Goal: Transaction & Acquisition: Purchase product/service

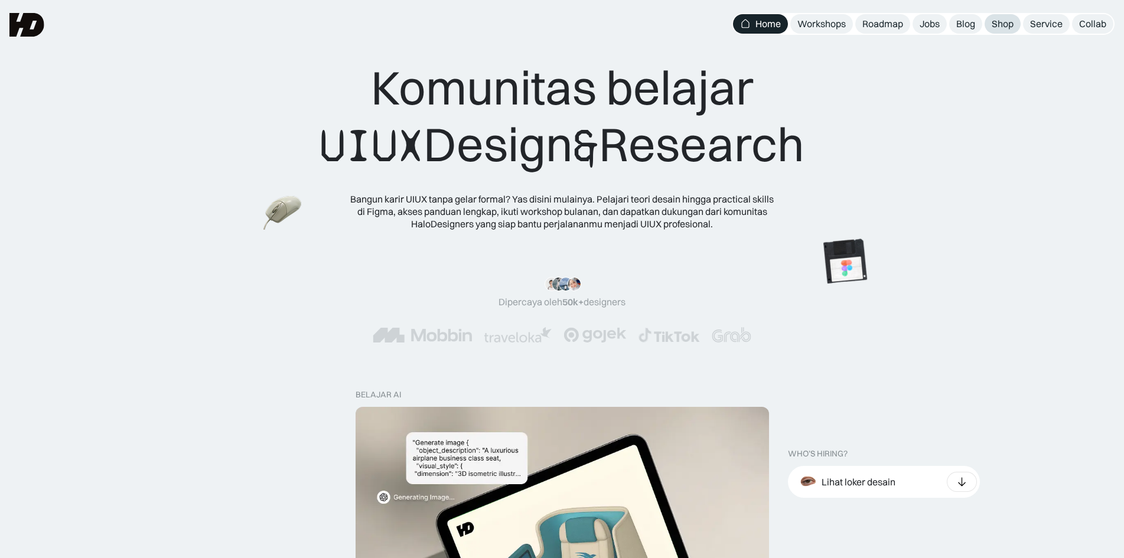
click at [997, 19] on div "Shop" at bounding box center [1003, 24] width 22 height 12
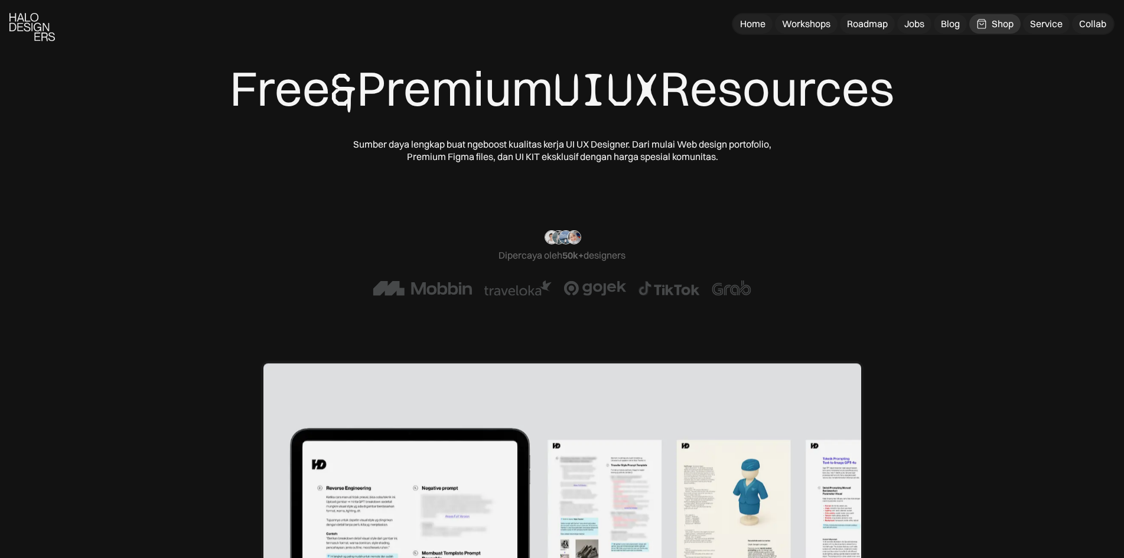
scroll to position [492, 0]
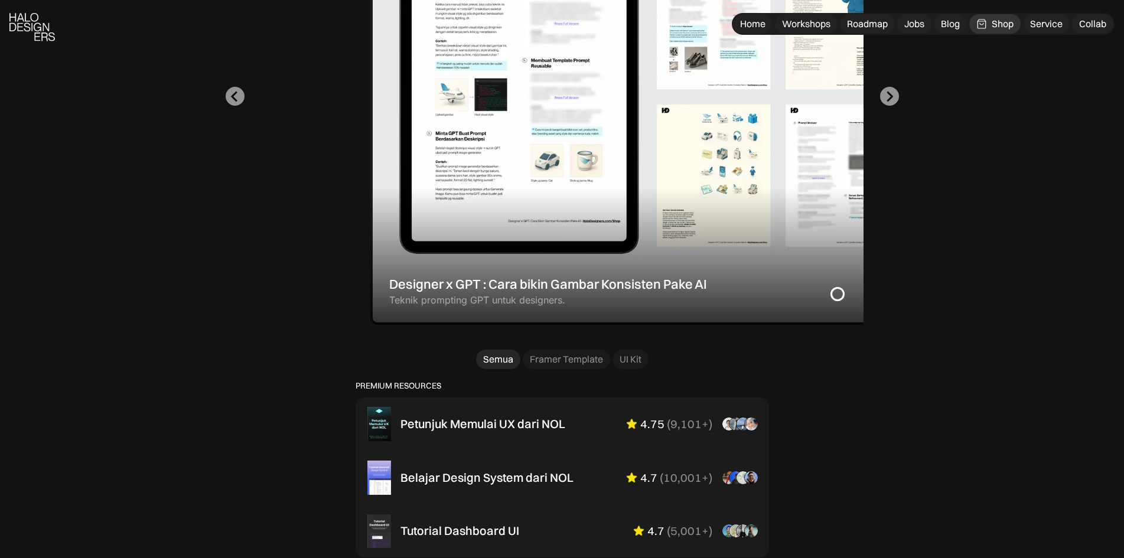
drag, startPoint x: 554, startPoint y: 285, endPoint x: 703, endPoint y: 303, distance: 149.9
click at [703, 303] on div "1 of 2" at bounding box center [671, 96] width 603 height 457
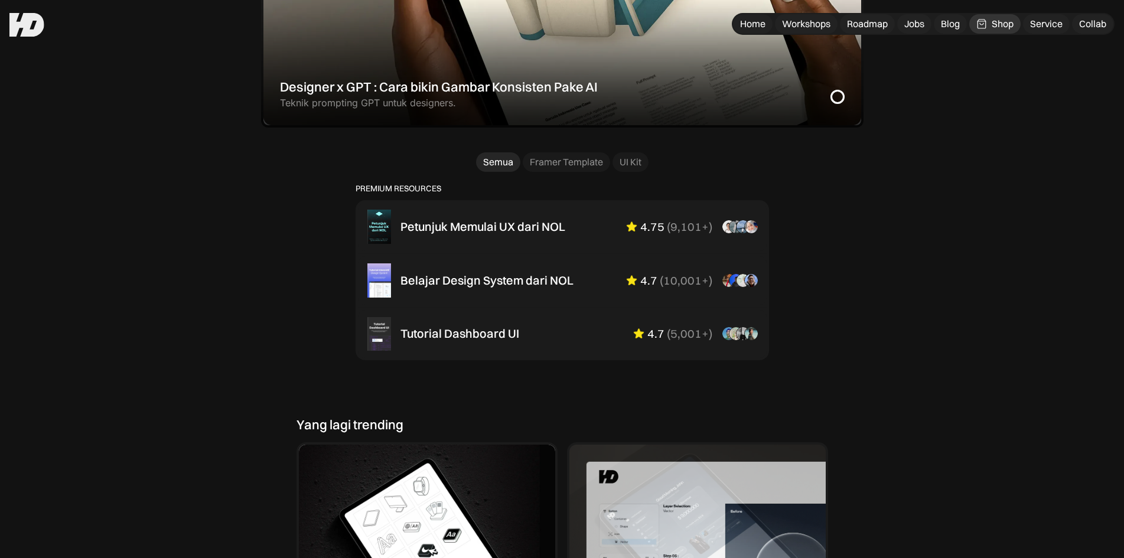
scroll to position [591, 0]
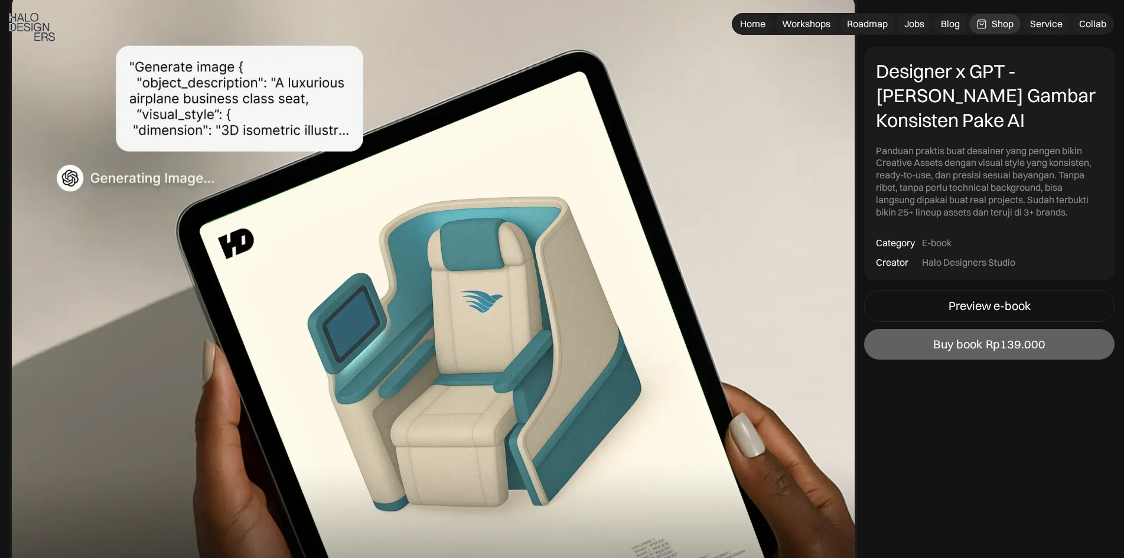
scroll to position [492, 0]
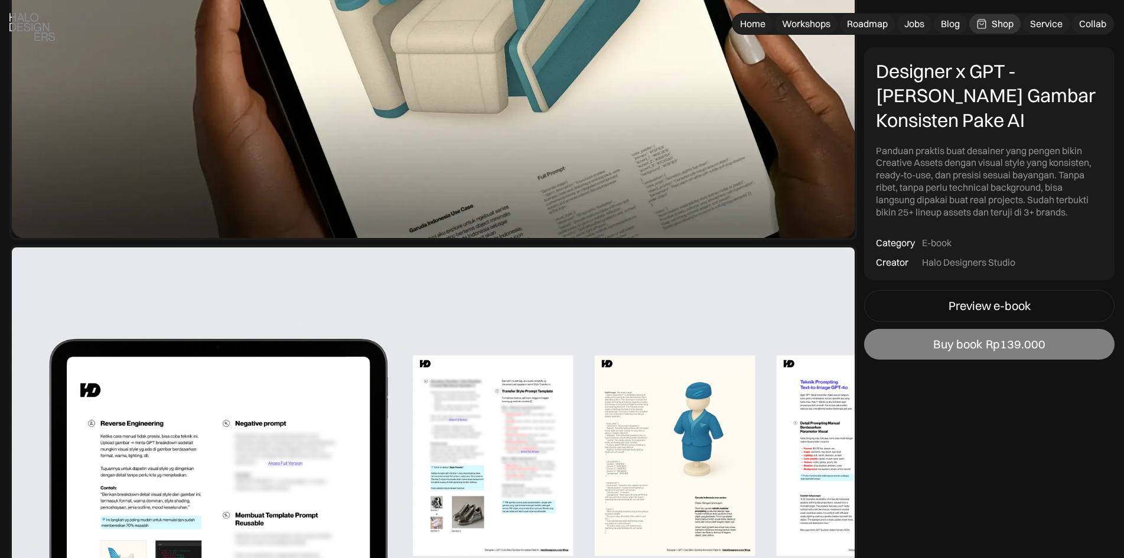
click at [1003, 350] on div "Rp139.000" at bounding box center [1016, 344] width 60 height 14
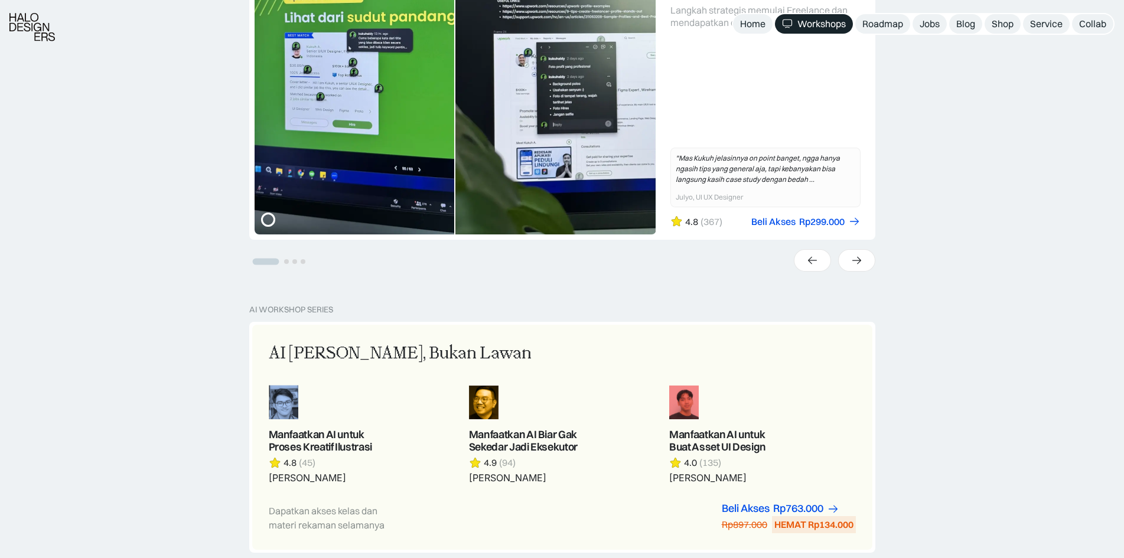
scroll to position [690, 0]
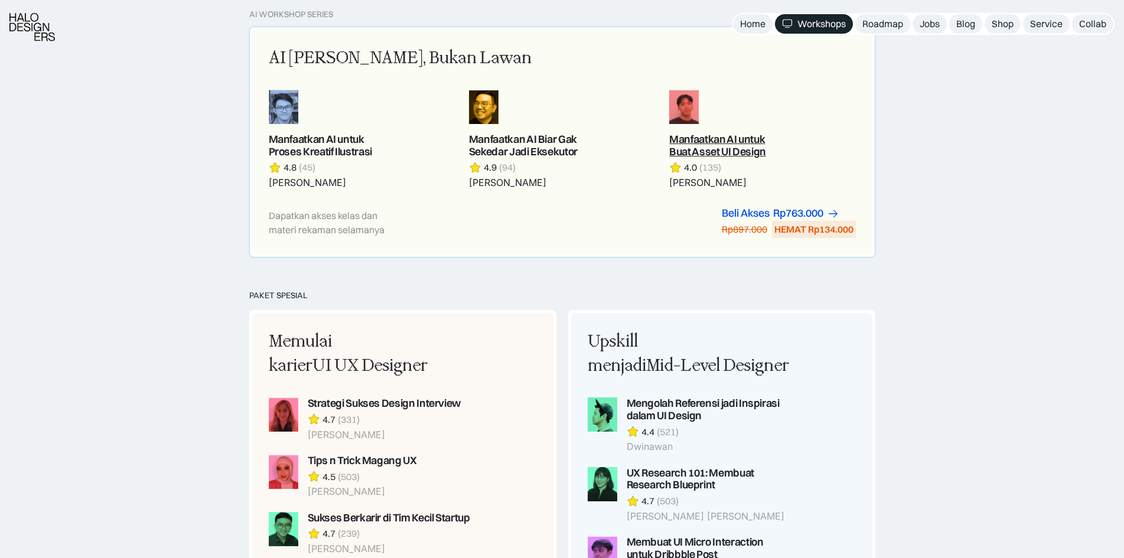
click at [733, 144] on link at bounding box center [762, 139] width 186 height 99
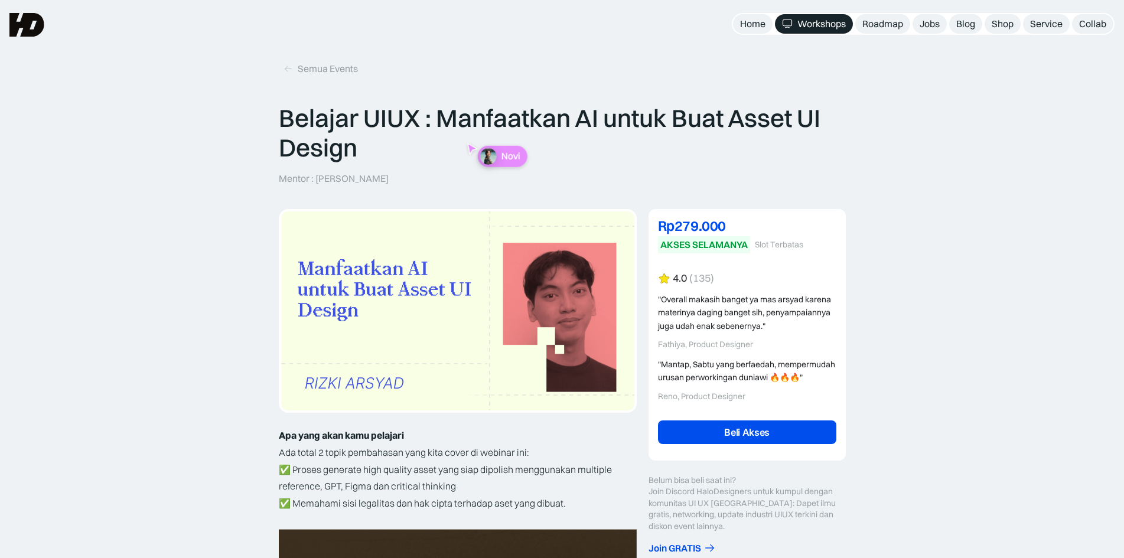
click at [699, 230] on div "Rp279.000" at bounding box center [747, 226] width 178 height 14
drag, startPoint x: 780, startPoint y: 263, endPoint x: 785, endPoint y: 146, distance: 117.1
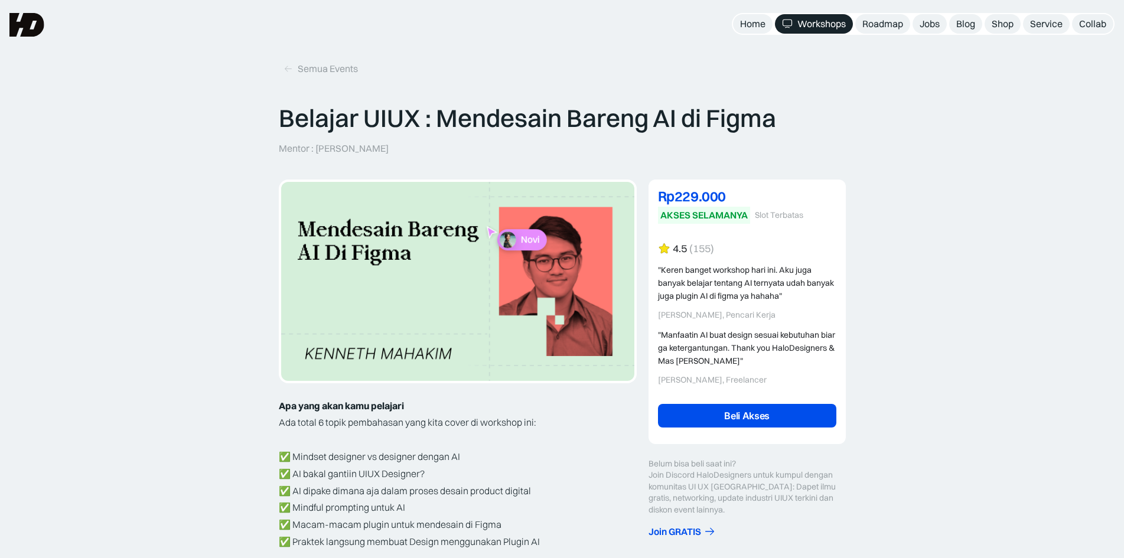
scroll to position [99, 0]
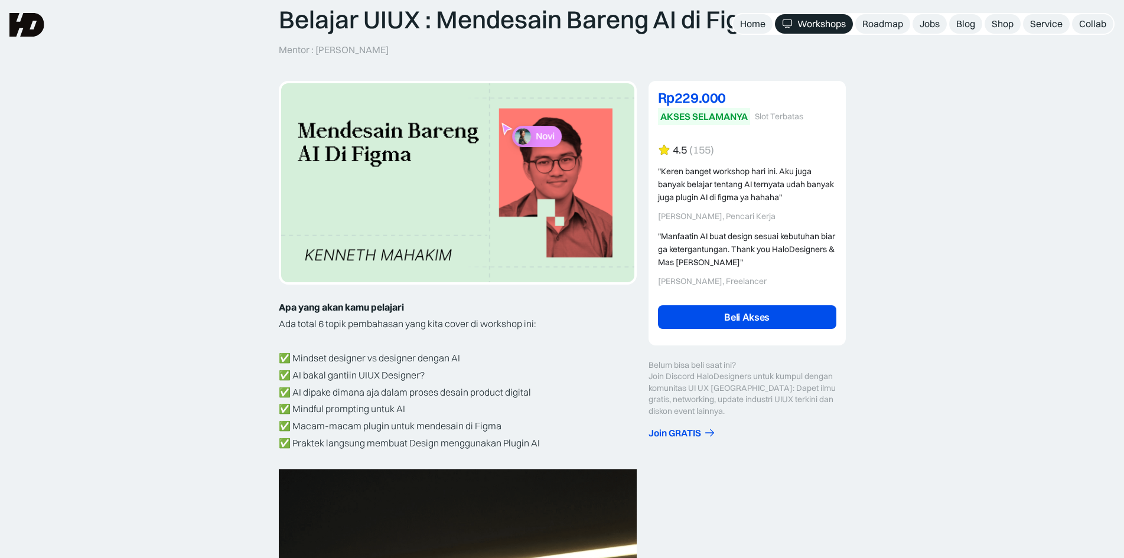
click at [691, 105] on div "Rp229.000" at bounding box center [747, 97] width 178 height 14
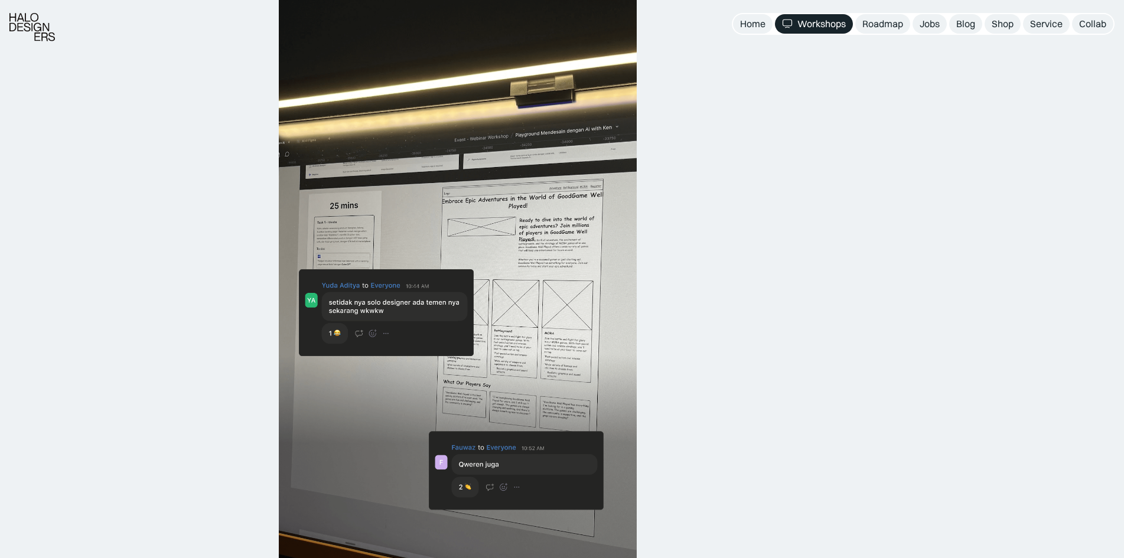
scroll to position [690, 0]
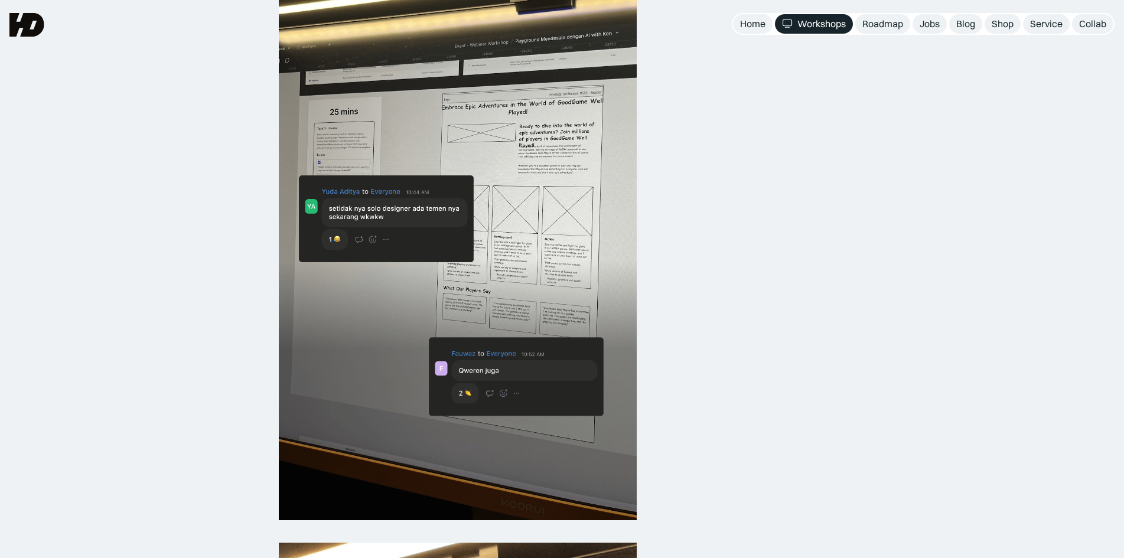
drag, startPoint x: 851, startPoint y: 224, endPoint x: 854, endPoint y: 213, distance: 11.2
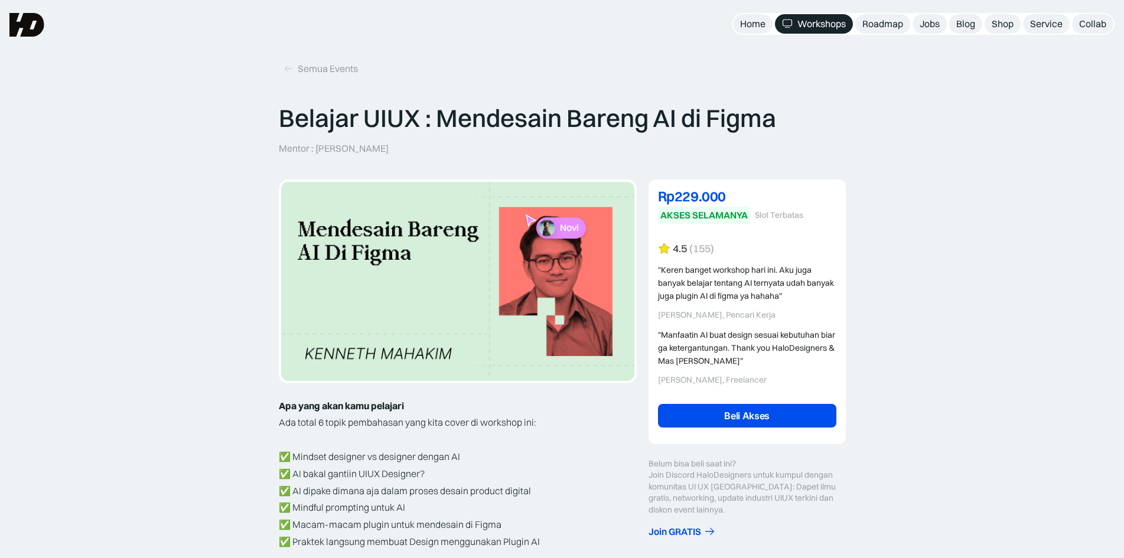
scroll to position [99, 0]
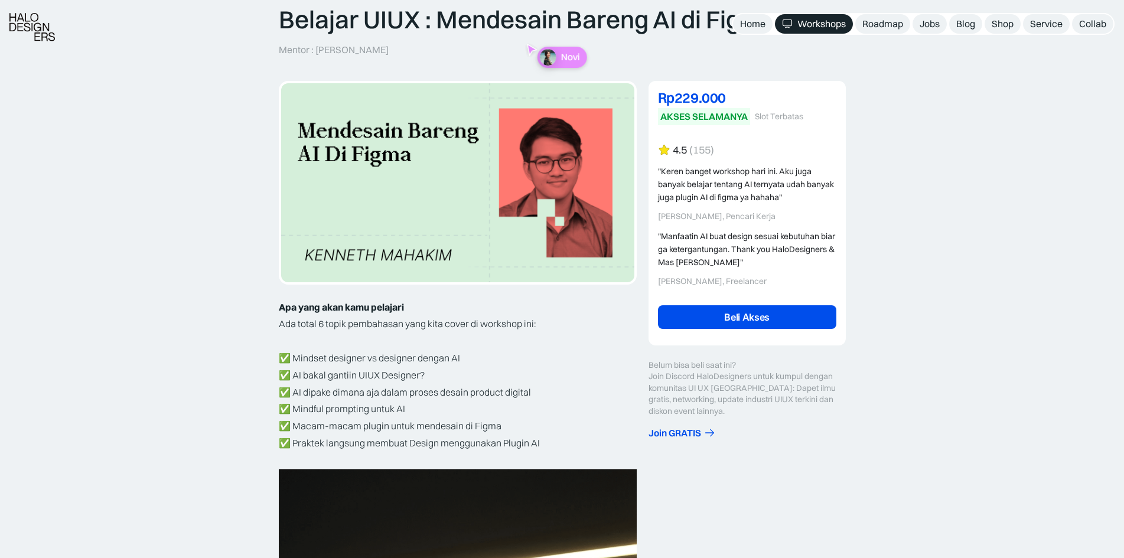
click at [753, 314] on link "Beli Akses" at bounding box center [747, 317] width 178 height 24
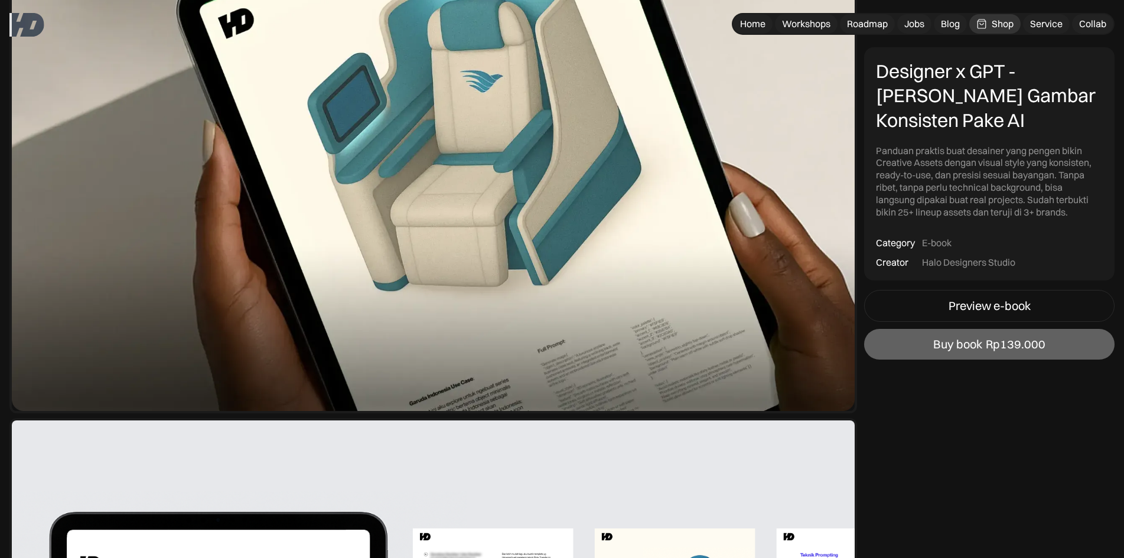
scroll to position [220, 0]
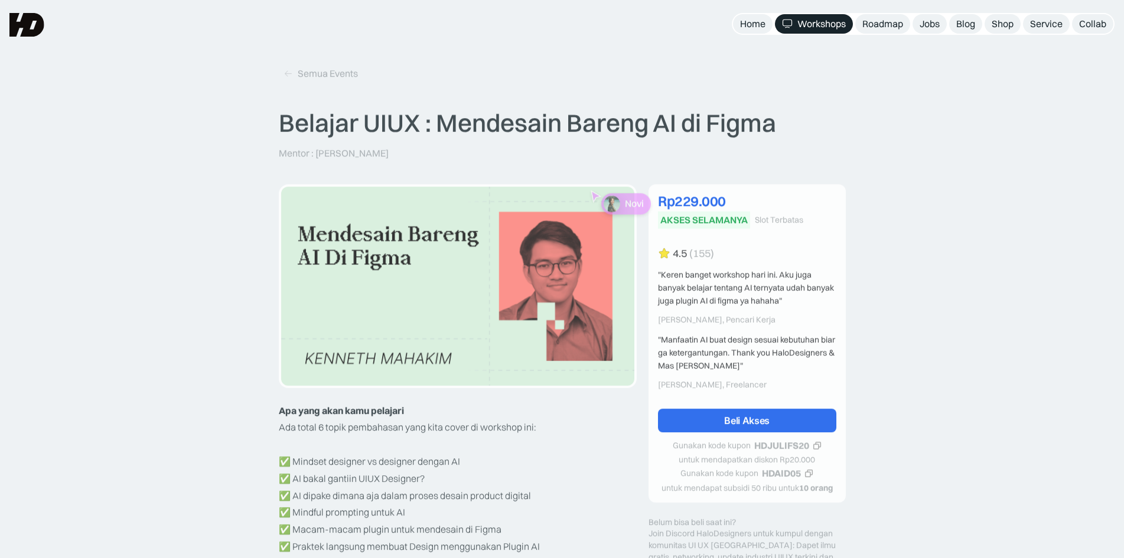
scroll to position [99, 0]
